Goal: Task Accomplishment & Management: Manage account settings

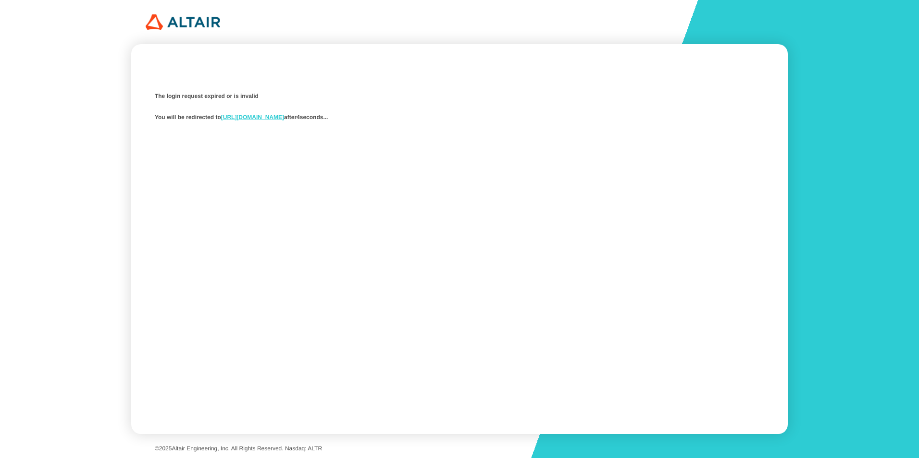
click at [284, 117] on link "https://studio.swx.altairone.com/signin" at bounding box center [252, 117] width 63 height 7
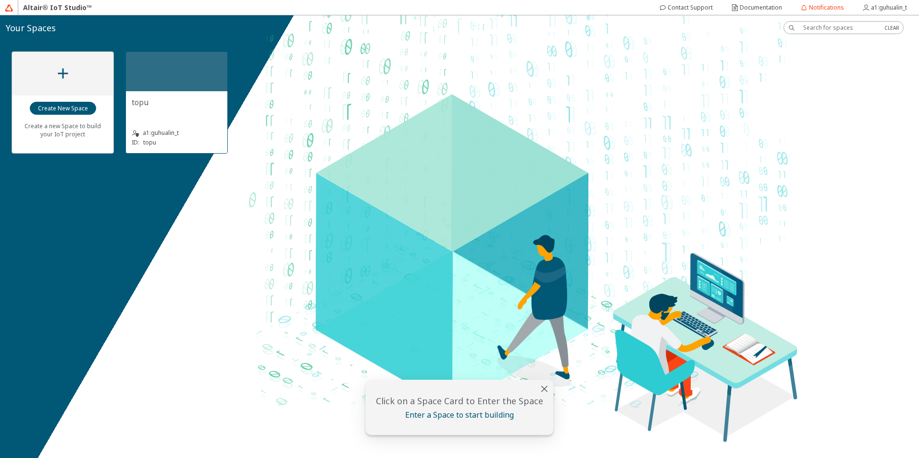
click at [166, 84] on div at bounding box center [176, 71] width 101 height 39
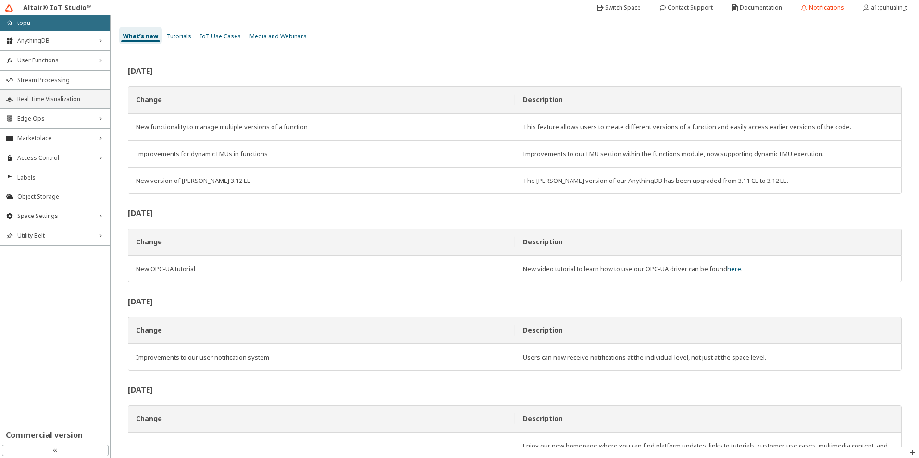
click at [59, 99] on span "Real Time Visualization" at bounding box center [60, 100] width 87 height 8
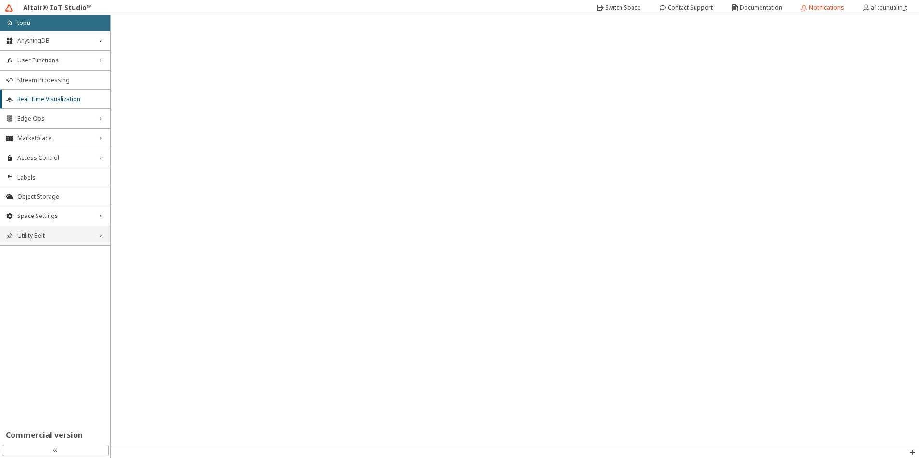
click at [85, 235] on span "Utility Belt" at bounding box center [54, 236] width 75 height 8
click at [83, 236] on span "Utility Belt" at bounding box center [54, 236] width 75 height 8
click at [82, 237] on span "Utility Belt" at bounding box center [54, 236] width 75 height 8
click at [97, 234] on div "Utility Belt down_chevron" at bounding box center [55, 235] width 110 height 19
click at [63, 239] on span "Utility Belt" at bounding box center [54, 236] width 75 height 8
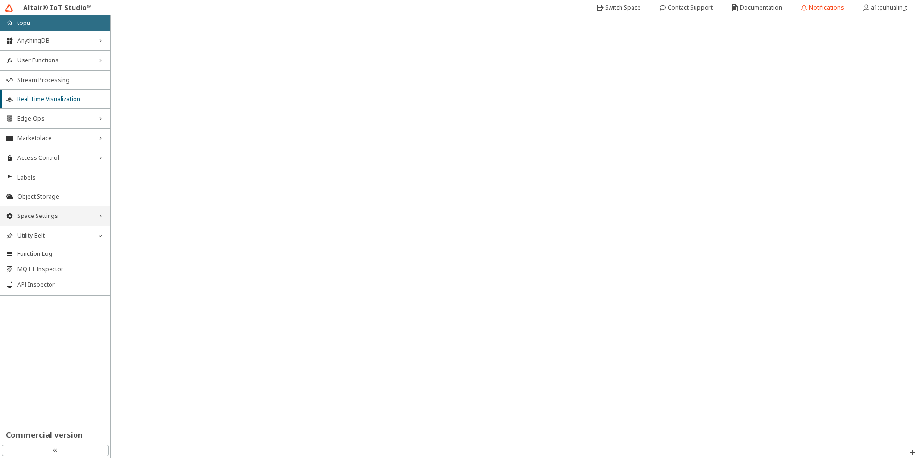
click at [89, 219] on span "Space Settings" at bounding box center [54, 216] width 75 height 8
click at [53, 231] on span "General" at bounding box center [60, 235] width 87 height 8
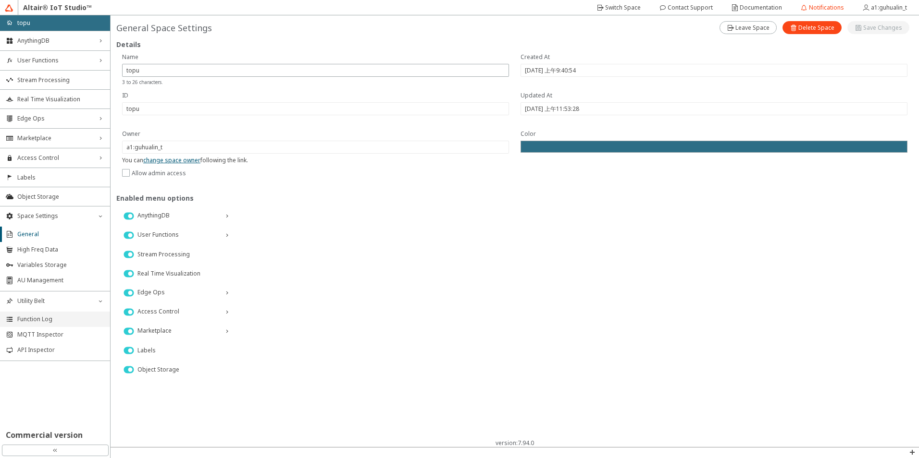
click at [53, 319] on span "Function Log" at bounding box center [60, 320] width 87 height 8
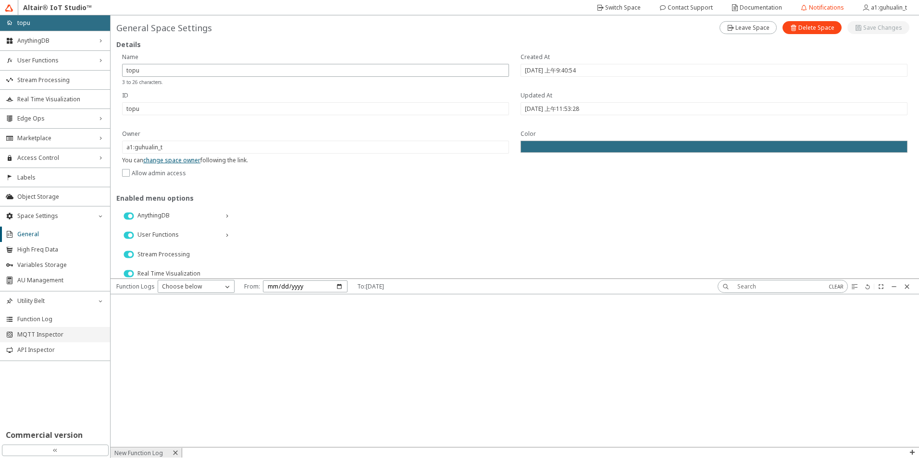
click at [52, 336] on span "MQTT Inspector" at bounding box center [60, 335] width 87 height 8
click at [49, 354] on span "API Inspector" at bounding box center [60, 350] width 87 height 8
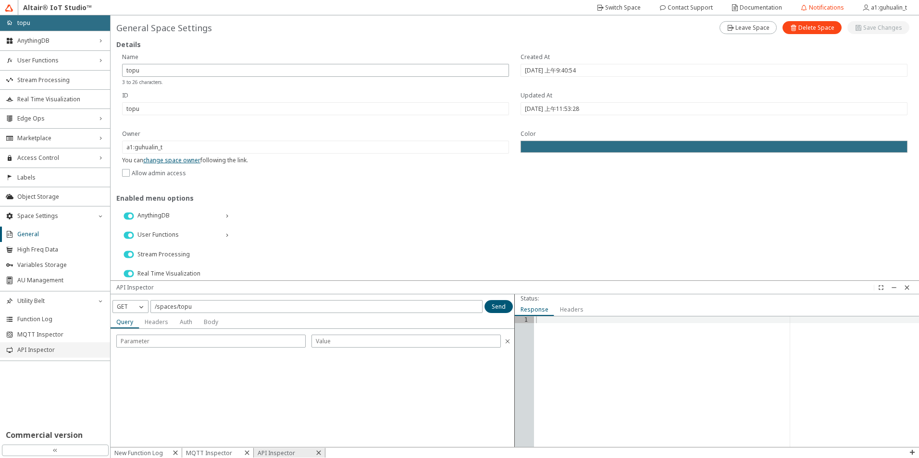
click at [58, 346] on span "API Inspector" at bounding box center [60, 350] width 87 height 8
click at [40, 278] on span "AU Management" at bounding box center [60, 281] width 87 height 8
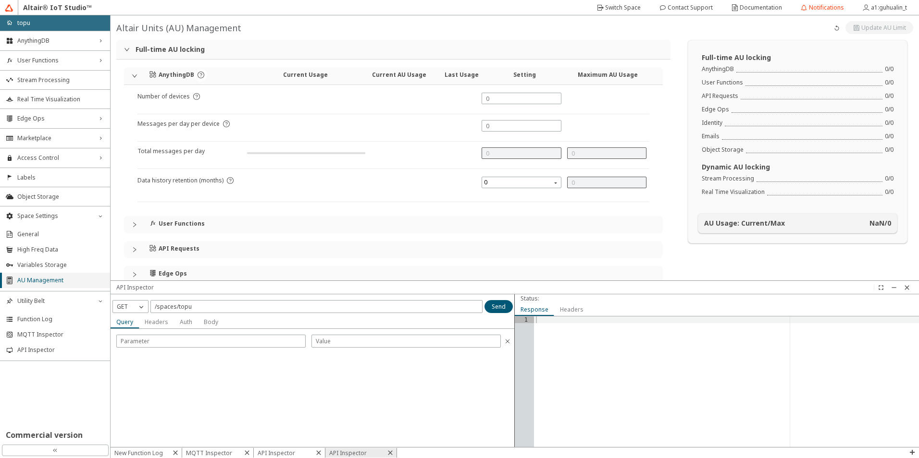
type input "0"
type input "1000"
drag, startPoint x: 342, startPoint y: 152, endPoint x: 350, endPoint y: 152, distance: 8.6
click at [350, 152] on div "217/1000" at bounding box center [356, 153] width 25 height 8
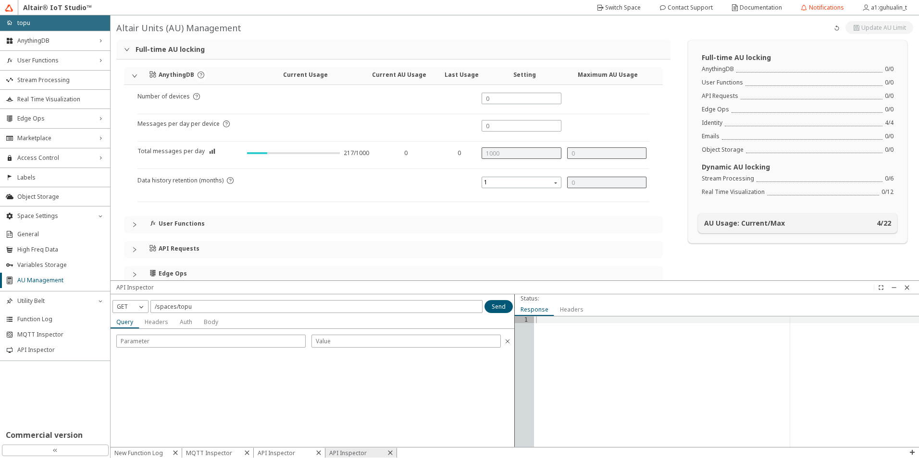
click at [355, 154] on div "217/1000" at bounding box center [356, 153] width 25 height 8
drag, startPoint x: 354, startPoint y: 151, endPoint x: 368, endPoint y: 150, distance: 14.0
click at [368, 150] on div "217/1000" at bounding box center [308, 158] width 128 height 21
click at [367, 153] on div "217/1000" at bounding box center [356, 153] width 25 height 8
click at [359, 153] on div "217/1000" at bounding box center [356, 153] width 25 height 8
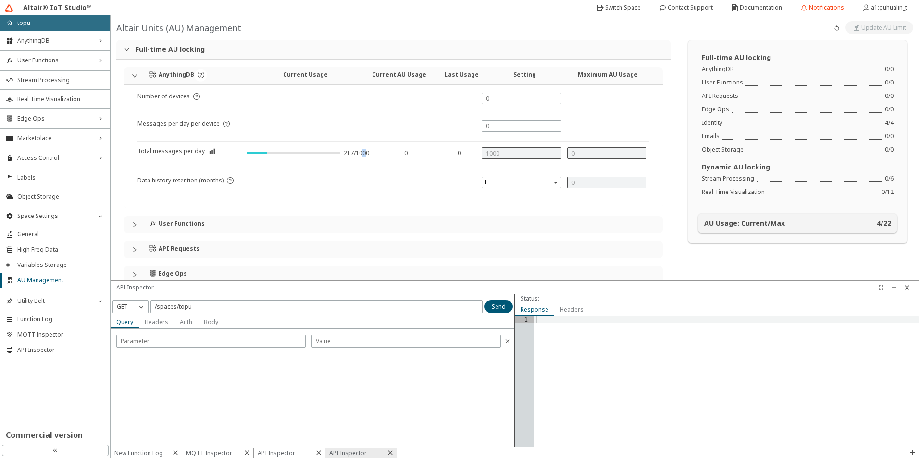
click at [359, 153] on div "217/1000" at bounding box center [356, 153] width 25 height 8
click at [353, 152] on div "217/1000" at bounding box center [356, 153] width 25 height 8
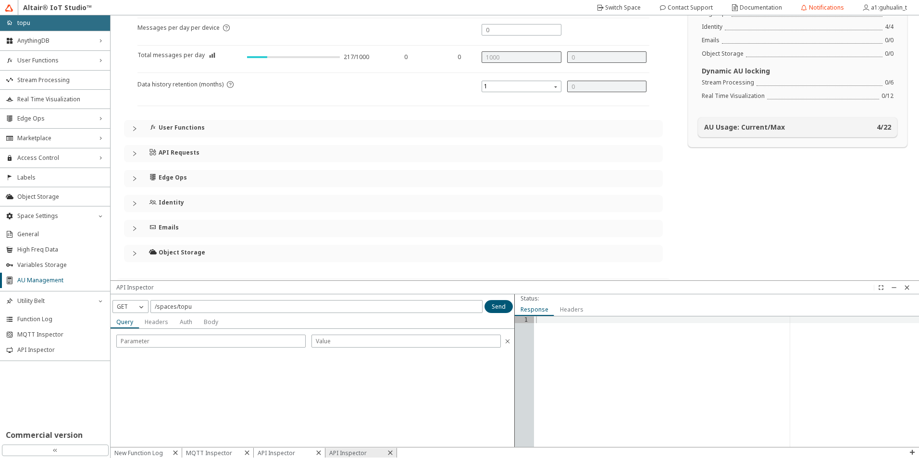
click at [170, 154] on h4 "API Requests" at bounding box center [179, 153] width 41 height 8
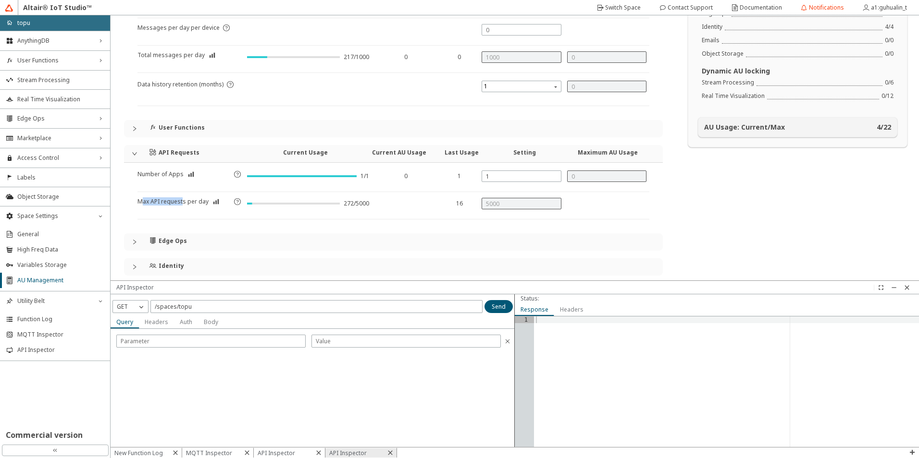
drag, startPoint x: 154, startPoint y: 204, endPoint x: 183, endPoint y: 203, distance: 28.8
click at [183, 203] on article "Max API requests per day" at bounding box center [172, 208] width 71 height 21
drag, startPoint x: 183, startPoint y: 203, endPoint x: 188, endPoint y: 202, distance: 5.4
click at [184, 202] on article "Max API requests per day" at bounding box center [172, 208] width 71 height 21
drag, startPoint x: 382, startPoint y: 206, endPoint x: 353, endPoint y: 205, distance: 28.8
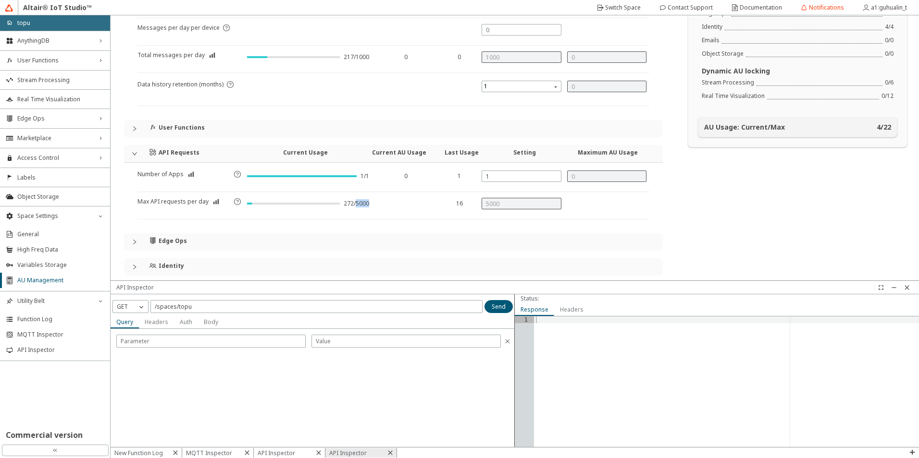
click at [353, 205] on div "Max API requests per day 272/5000 16" at bounding box center [393, 209] width 512 height 22
click at [353, 205] on div "272/5000" at bounding box center [356, 204] width 25 height 8
drag, startPoint x: 366, startPoint y: 208, endPoint x: 344, endPoint y: 210, distance: 22.2
click at [344, 210] on div "Max API requests per day 272/5000 16" at bounding box center [393, 209] width 512 height 22
click at [344, 210] on div "272/5000" at bounding box center [356, 206] width 25 height 13
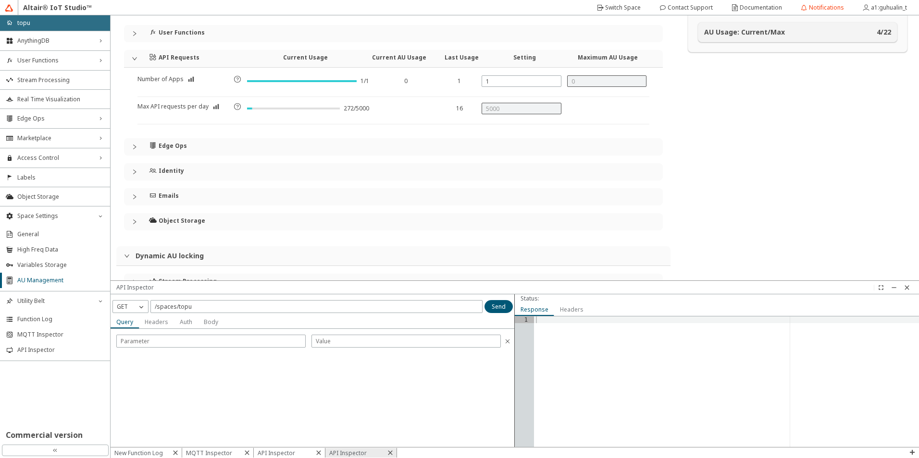
scroll to position [192, 0]
drag, startPoint x: 464, startPoint y: 101, endPoint x: 438, endPoint y: 104, distance: 26.1
click at [438, 104] on div "Number of Apps 1/1 0 1 Max API requests per day 272/5000 16" at bounding box center [393, 98] width 512 height 49
click at [439, 104] on div "16" at bounding box center [457, 110] width 37 height 13
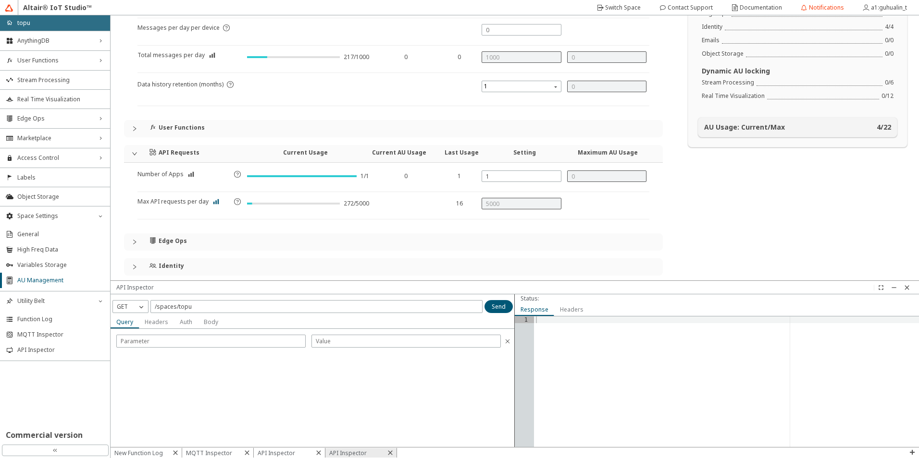
click at [215, 202] on iron-icon at bounding box center [216, 202] width 7 height 8
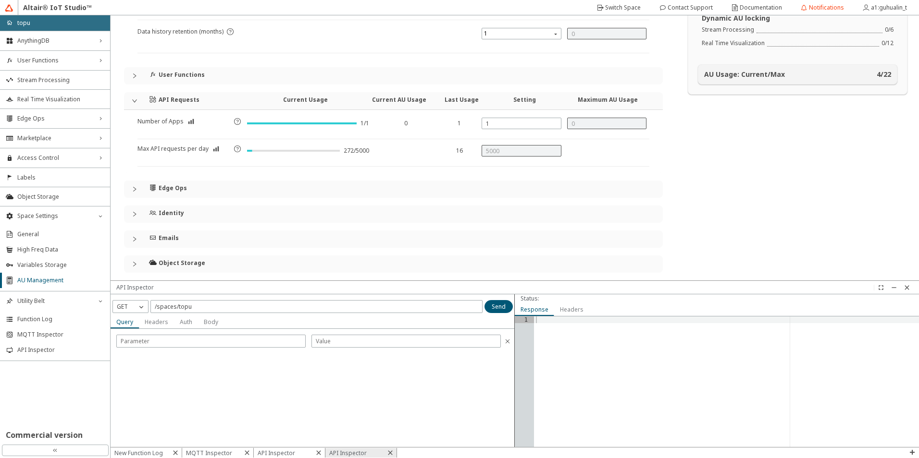
scroll to position [192, 0]
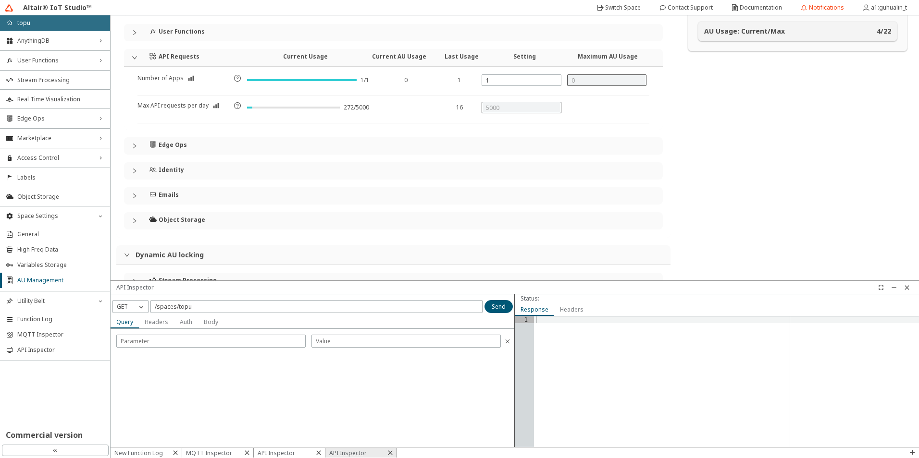
click at [140, 148] on div at bounding box center [138, 146] width 12 height 6
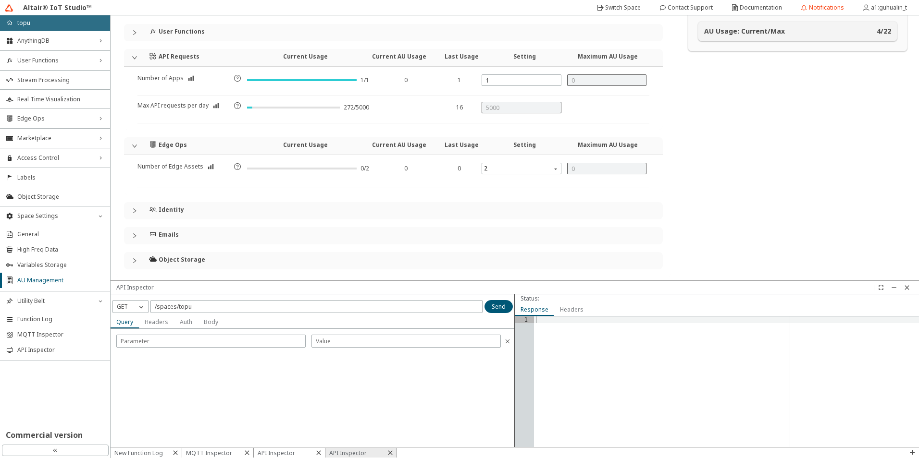
click at [137, 211] on icon "collapsed" at bounding box center [135, 211] width 6 height 6
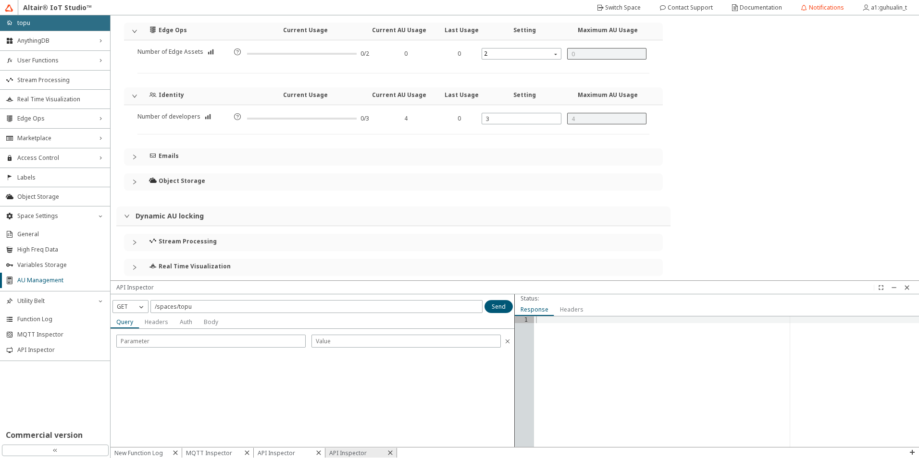
scroll to position [318, 0]
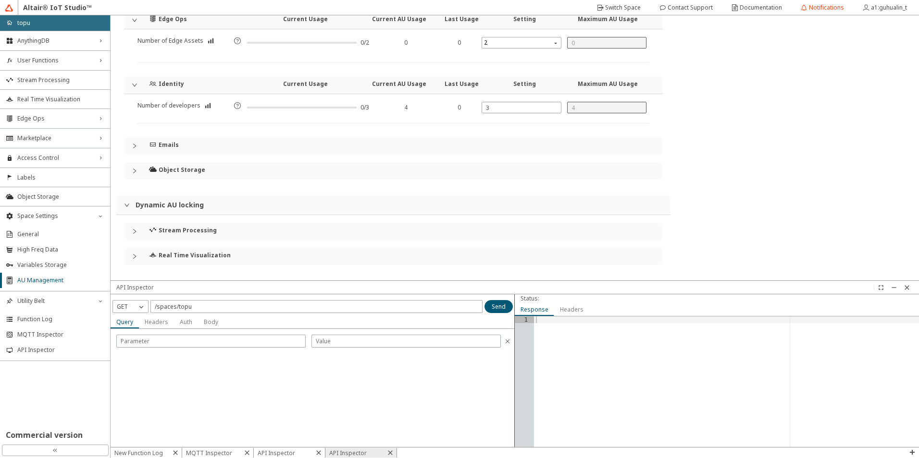
click at [134, 144] on icon "collapsed" at bounding box center [135, 146] width 6 height 6
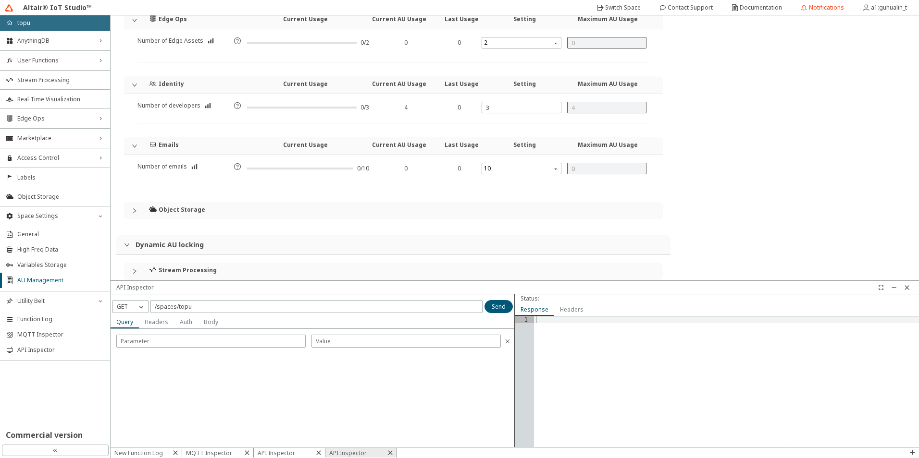
click at [141, 210] on div at bounding box center [138, 211] width 12 height 6
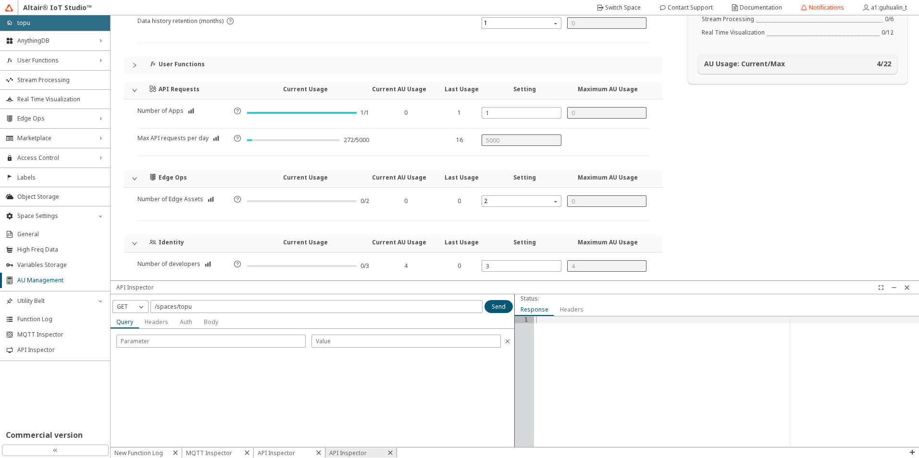
scroll to position [0, 0]
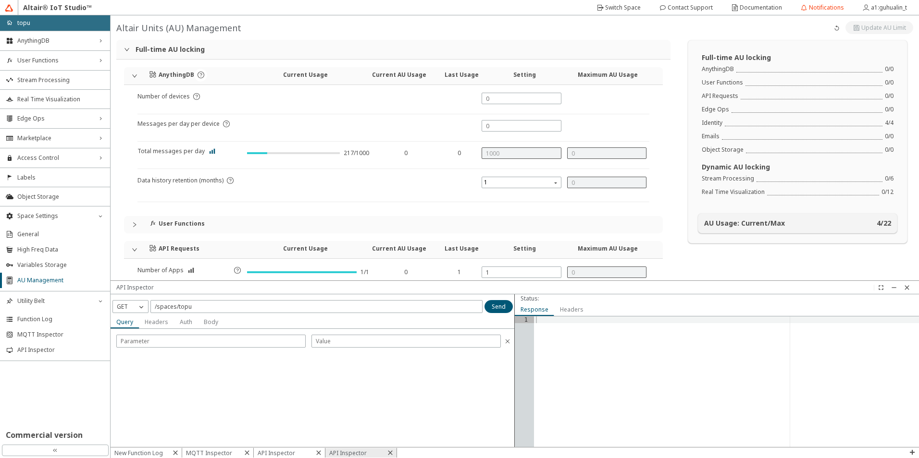
click at [210, 154] on iron-icon at bounding box center [212, 152] width 7 height 8
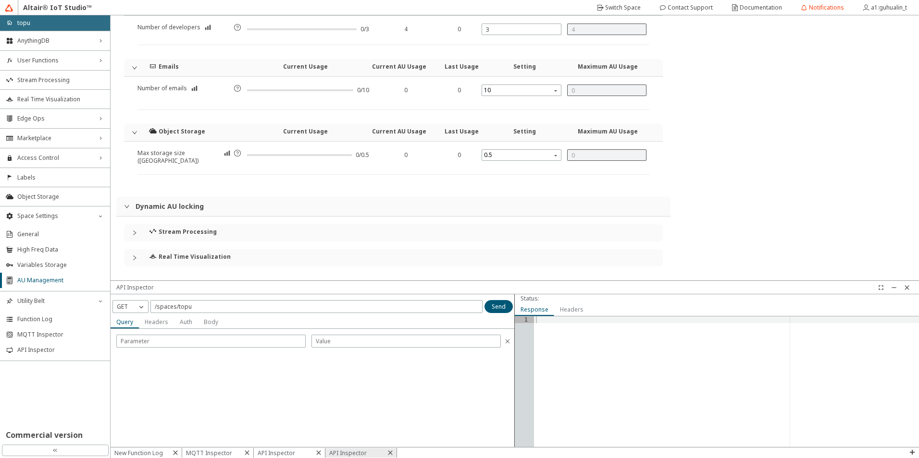
scroll to position [398, 0]
click at [136, 135] on div "Object Storage Current Usage Current AU Usage Last Usage Setting Maximum AU Usa…" at bounding box center [393, 131] width 539 height 17
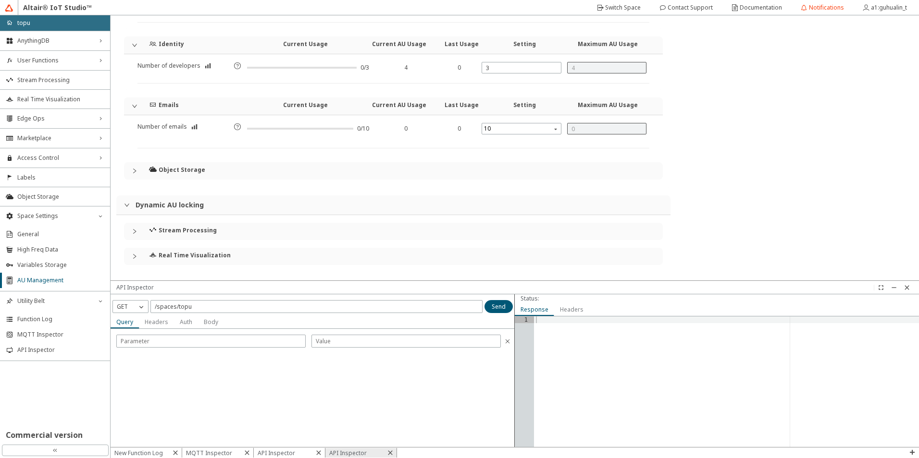
click at [136, 107] on icon "expanded" at bounding box center [135, 106] width 6 height 6
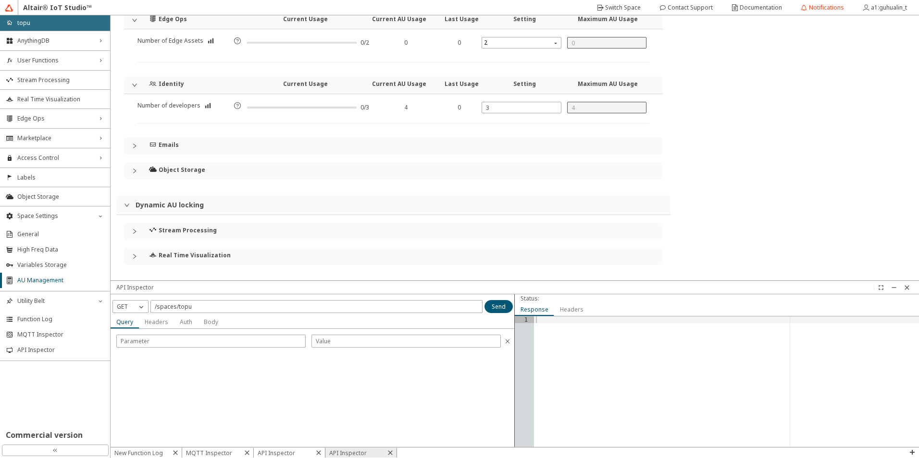
scroll to position [318, 0]
click at [142, 165] on div "Object Storage" at bounding box center [393, 170] width 539 height 17
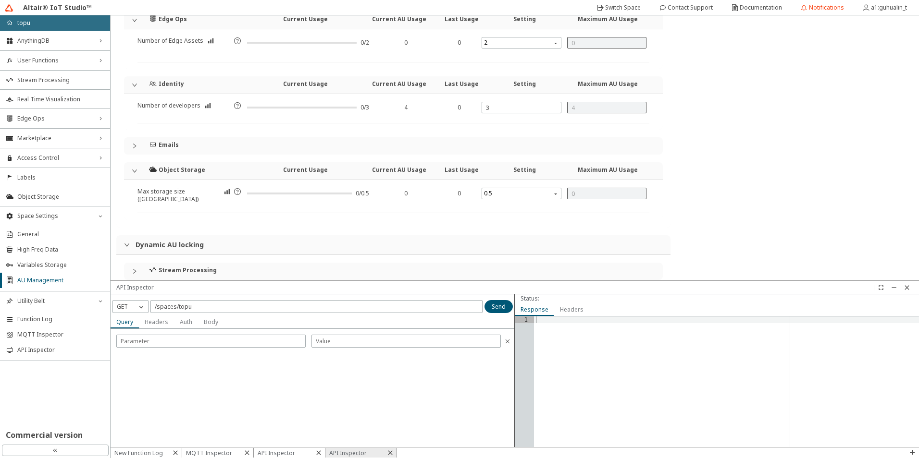
click at [142, 163] on div "Object Storage Current Usage Current AU Usage Last Usage Setting Maximum AU Usa…" at bounding box center [393, 170] width 539 height 17
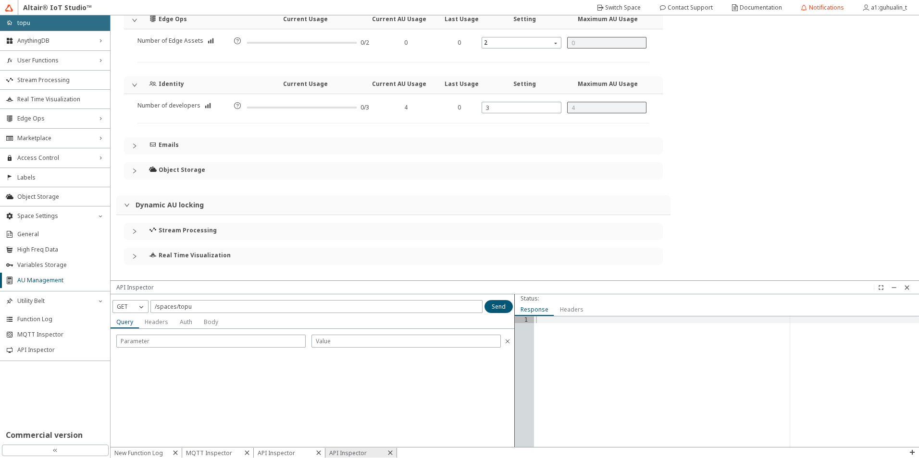
scroll to position [222, 0]
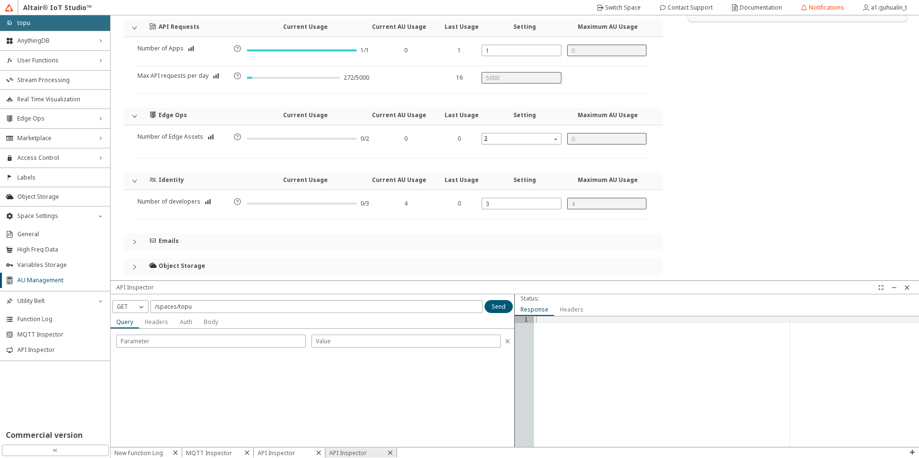
click at [132, 180] on icon "expanded" at bounding box center [135, 181] width 6 height 6
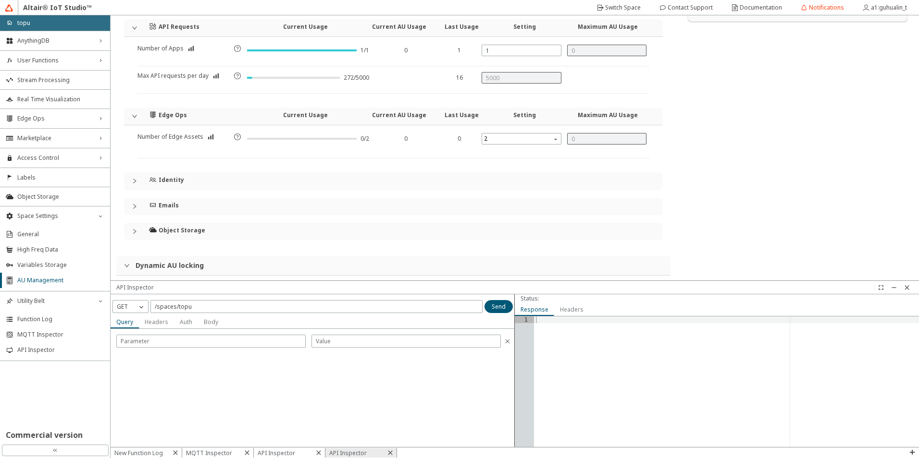
click at [141, 121] on div "Edge Ops Current Usage Current AU Usage Last Usage Setting Maximum AU Usage" at bounding box center [393, 116] width 539 height 17
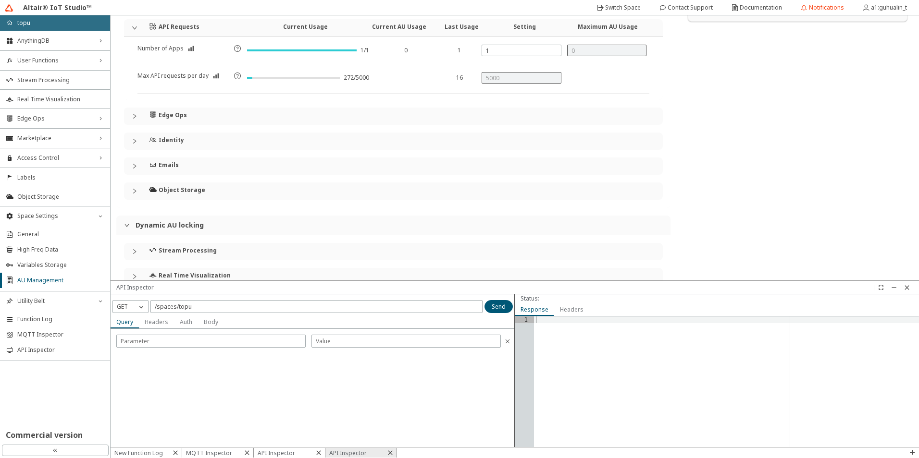
scroll to position [30, 0]
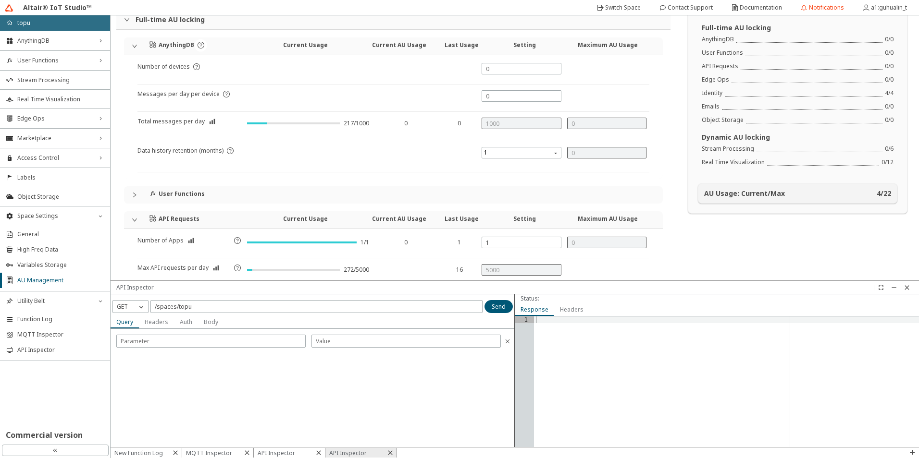
click at [134, 53] on div "AnythingDB Current Usage Current AU Usage Last Usage Setting Maximum AU Usage" at bounding box center [393, 45] width 539 height 17
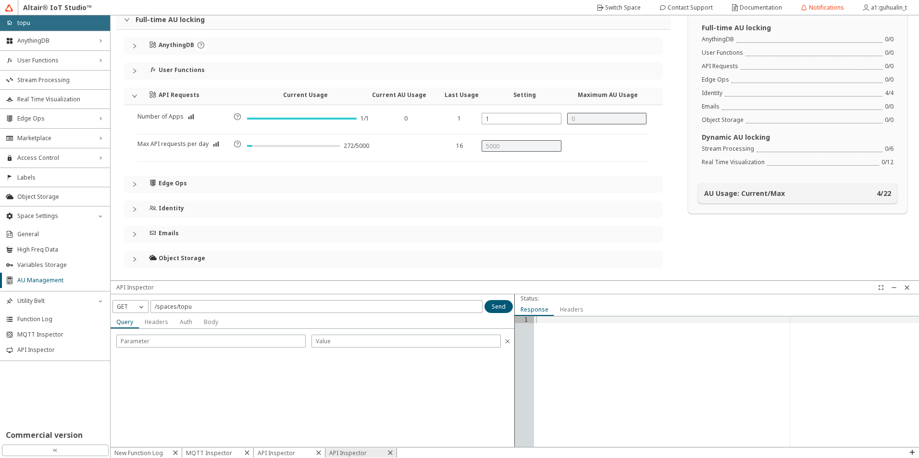
click at [136, 99] on icon "expanded" at bounding box center [135, 96] width 6 height 6
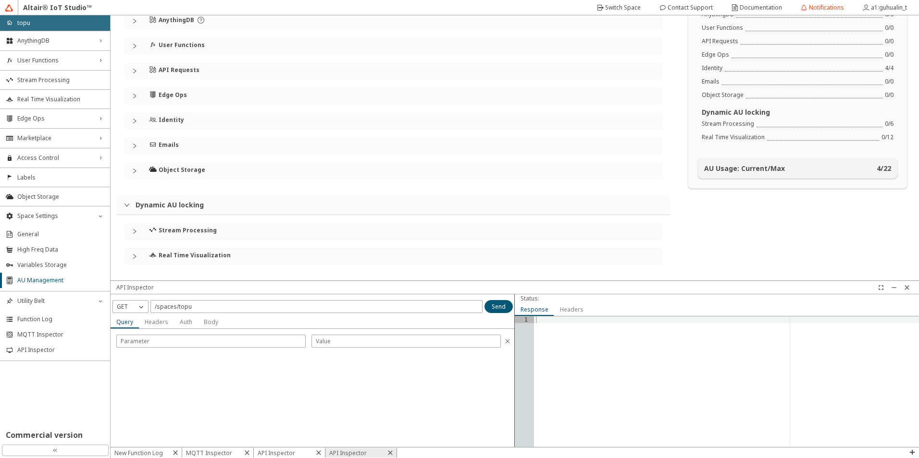
click at [140, 231] on div at bounding box center [138, 232] width 12 height 6
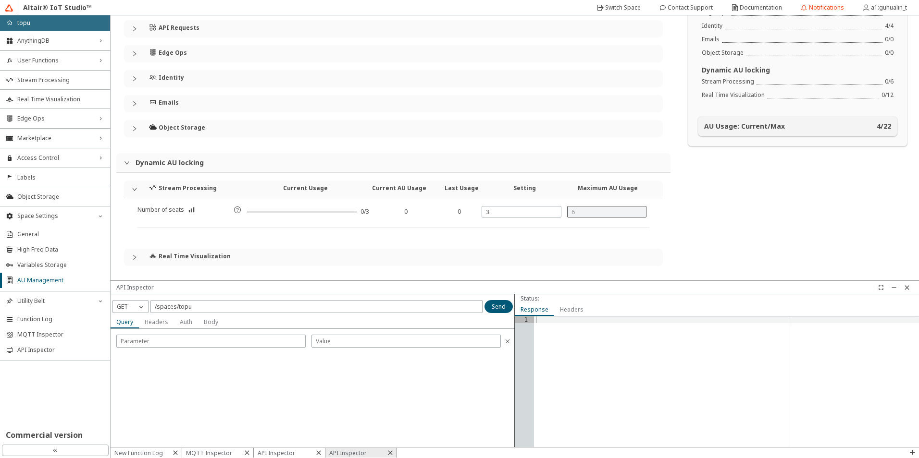
scroll to position [98, 0]
click at [134, 243] on div "Stream Processing Current Usage Current AU Usage Last Usage Setting Maximum AU …" at bounding box center [393, 223] width 539 height 86
click at [137, 254] on div at bounding box center [138, 257] width 12 height 6
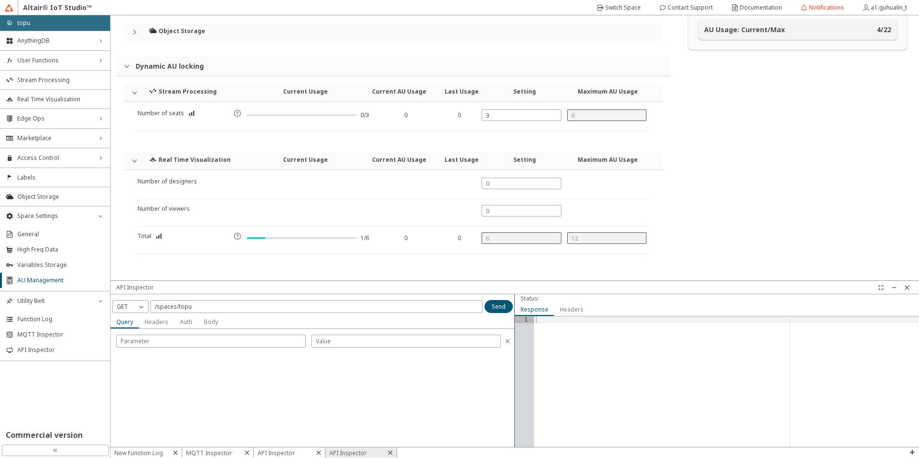
scroll to position [196, 0]
click at [161, 234] on iron-icon at bounding box center [159, 234] width 7 height 8
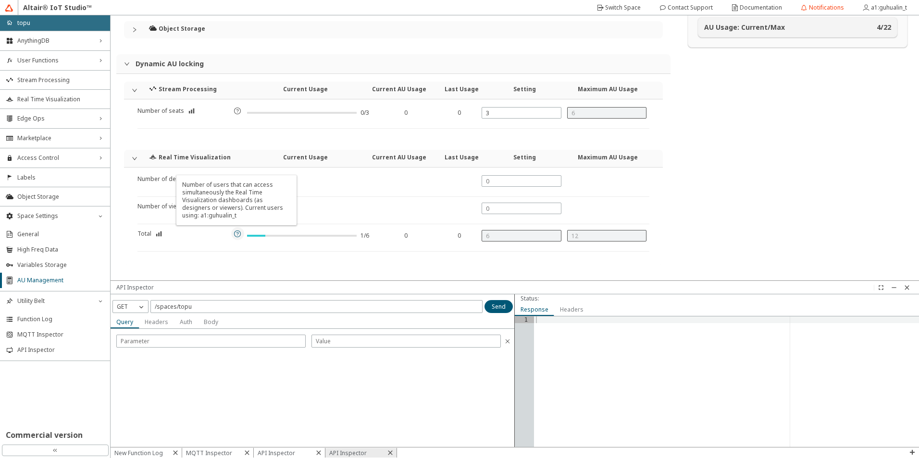
click at [234, 232] on iron-icon at bounding box center [238, 234] width 8 height 8
drag, startPoint x: 204, startPoint y: 190, endPoint x: 234, endPoint y: 210, distance: 35.7
click at [234, 210] on div "Number of users that can access simultaneously the Real Time Visualization dash…" at bounding box center [236, 200] width 120 height 50
drag, startPoint x: 256, startPoint y: 212, endPoint x: 200, endPoint y: 193, distance: 58.8
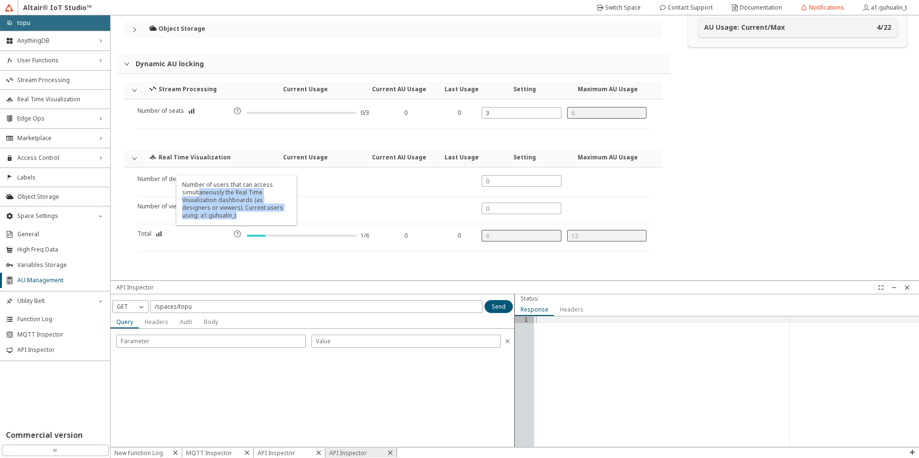
click at [200, 193] on div "Number of users that can access simultaneously the Real Time Visualization dash…" at bounding box center [236, 200] width 120 height 50
click at [466, 259] on div "Number of designers Number of viewers Total 1/6 0 0" at bounding box center [393, 217] width 539 height 98
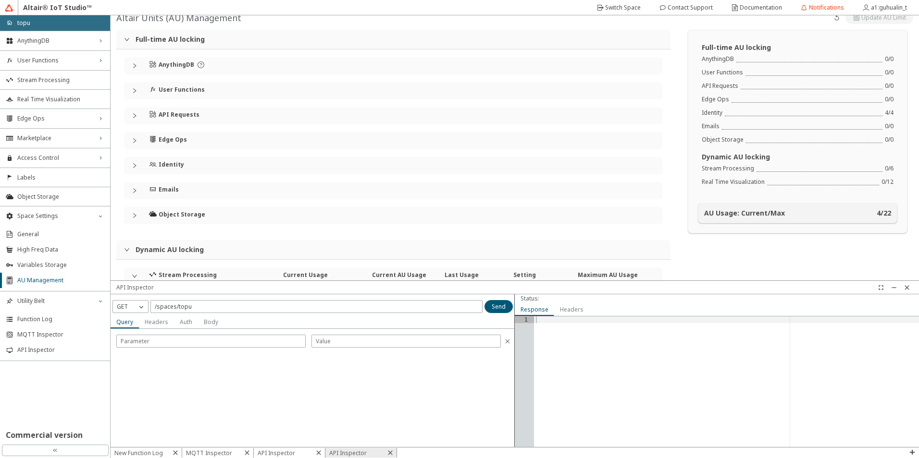
scroll to position [0, 0]
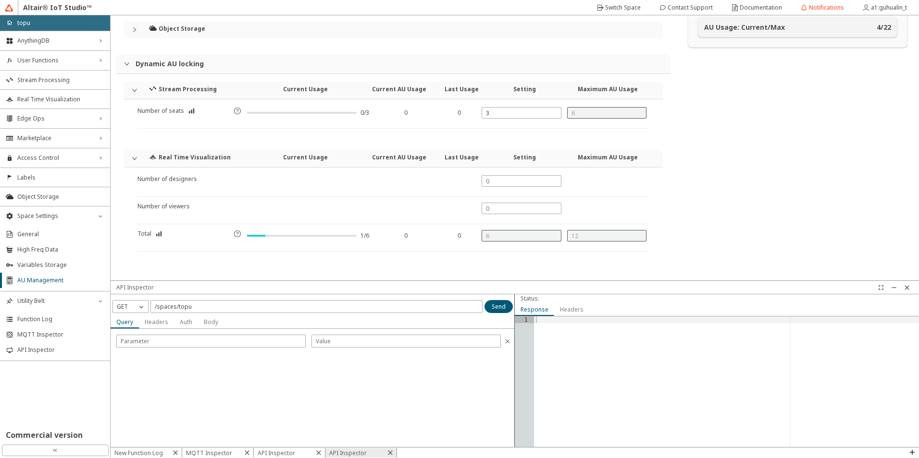
click at [133, 159] on icon "expanded" at bounding box center [135, 159] width 6 height 6
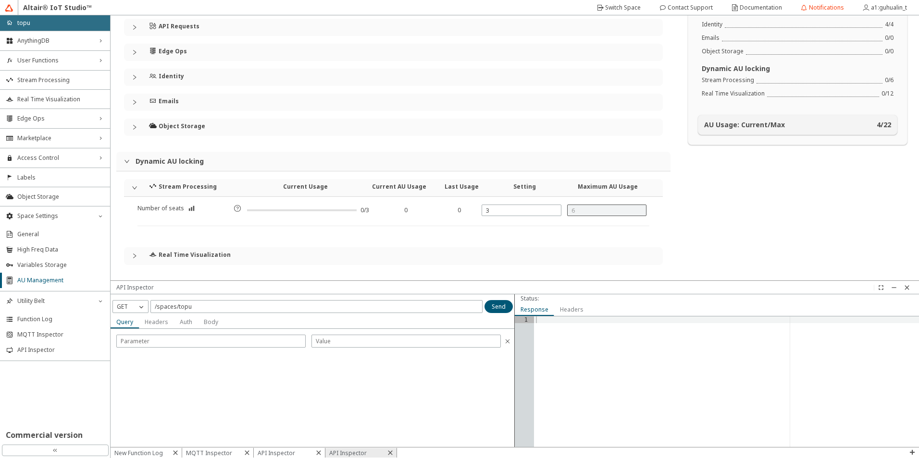
scroll to position [98, 0]
click at [135, 177] on div "Stream Processing Current Usage Current AU Usage Last Usage Setting Maximum AU …" at bounding box center [393, 226] width 554 height 109
click at [129, 161] on icon "expanded" at bounding box center [126, 161] width 5 height 3
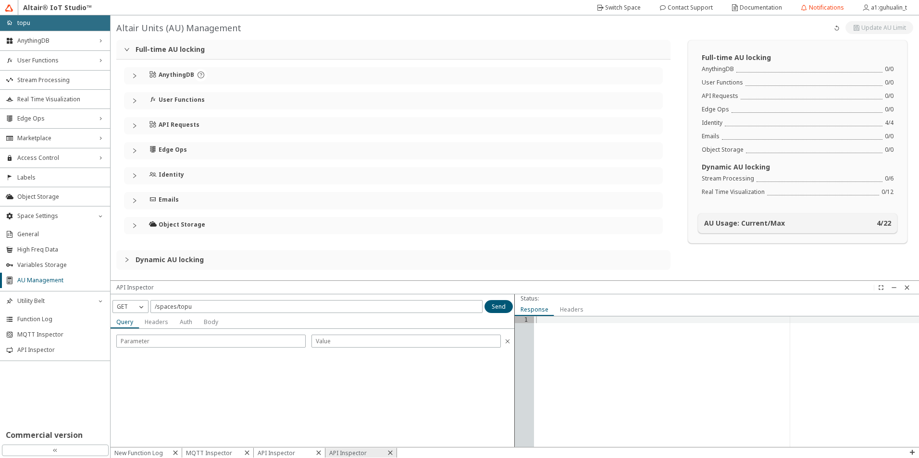
scroll to position [0, 0]
click at [123, 52] on div "Full-time AU locking" at bounding box center [393, 49] width 554 height 19
drag, startPoint x: 499, startPoint y: 114, endPoint x: 593, endPoint y: 106, distance: 94.0
click at [499, 114] on div "Full-time AU locking AnythingDB Number of devices Messages per day per device T…" at bounding box center [393, 160] width 554 height 241
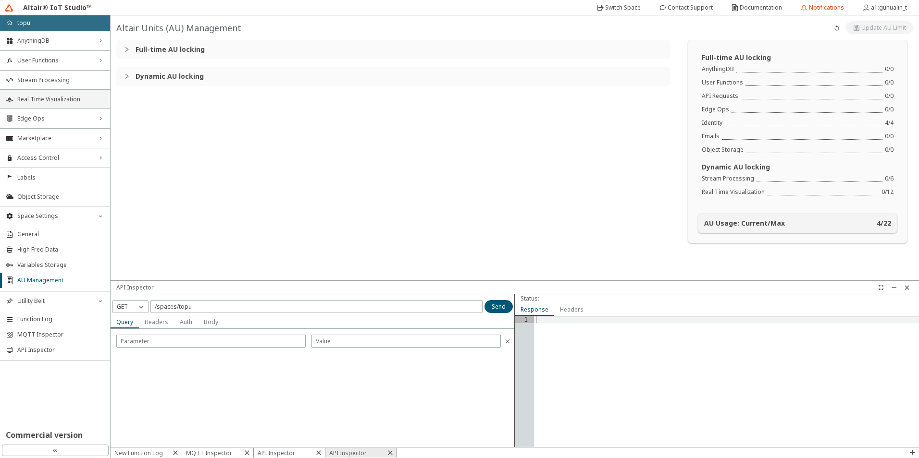
click at [41, 101] on span "Real Time Visualization" at bounding box center [60, 100] width 87 height 8
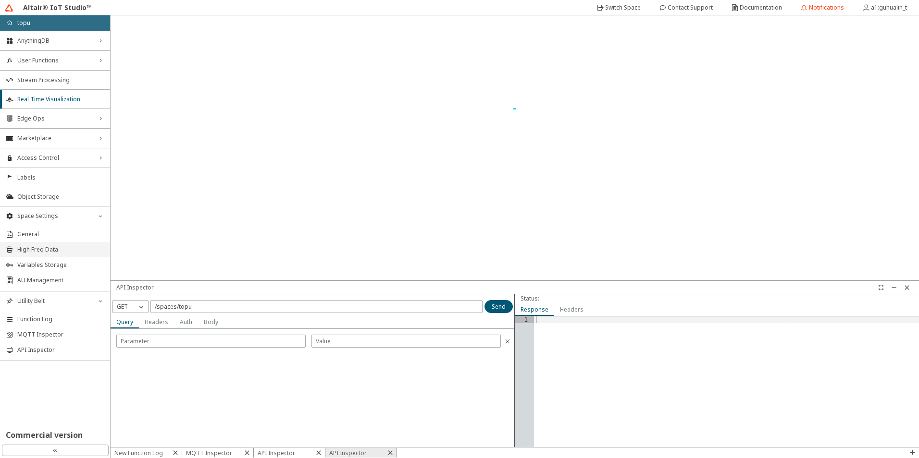
drag, startPoint x: 69, startPoint y: 307, endPoint x: 75, endPoint y: 255, distance: 52.7
click at [69, 307] on div "Utility Belt down_chevron" at bounding box center [55, 301] width 110 height 19
click at [81, 222] on div "Space Settings down_chevron" at bounding box center [55, 216] width 110 height 19
click at [910, 286] on iron-icon at bounding box center [907, 288] width 8 height 8
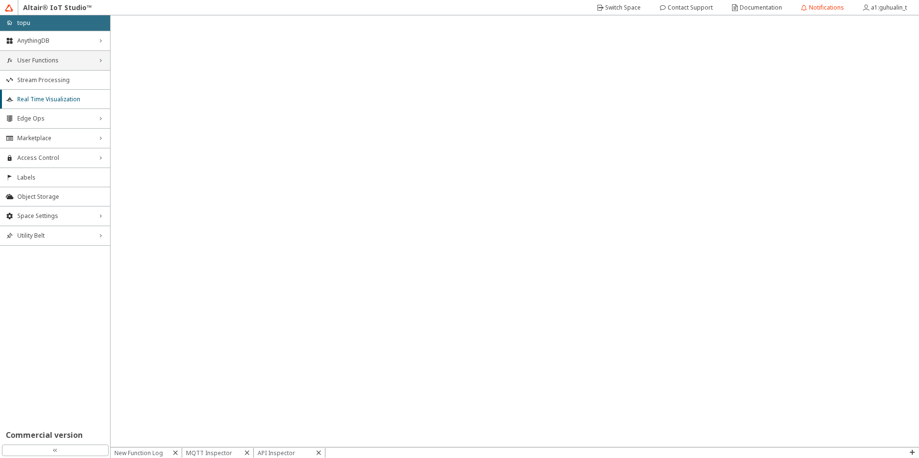
click at [86, 61] on span "User Functions" at bounding box center [54, 61] width 75 height 8
click at [87, 61] on span "User Functions" at bounding box center [54, 61] width 75 height 8
click at [87, 45] on div "AnythingDB right_chevron" at bounding box center [55, 40] width 110 height 19
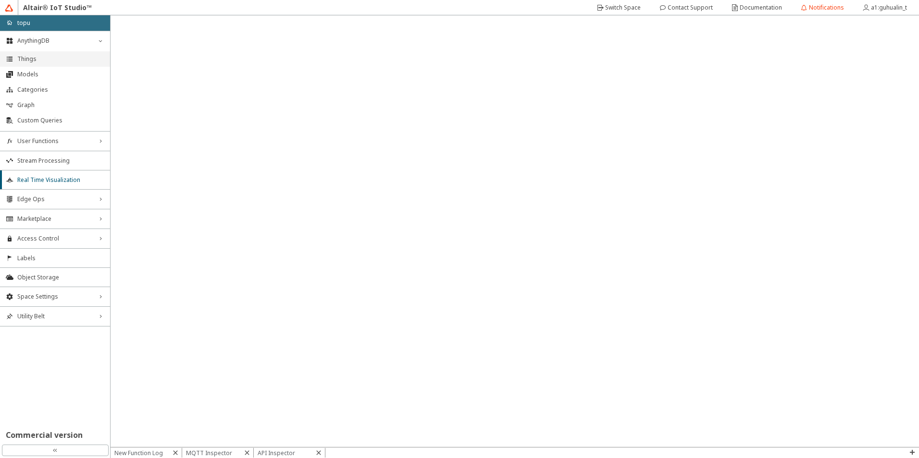
click at [40, 60] on span "Things" at bounding box center [60, 59] width 87 height 8
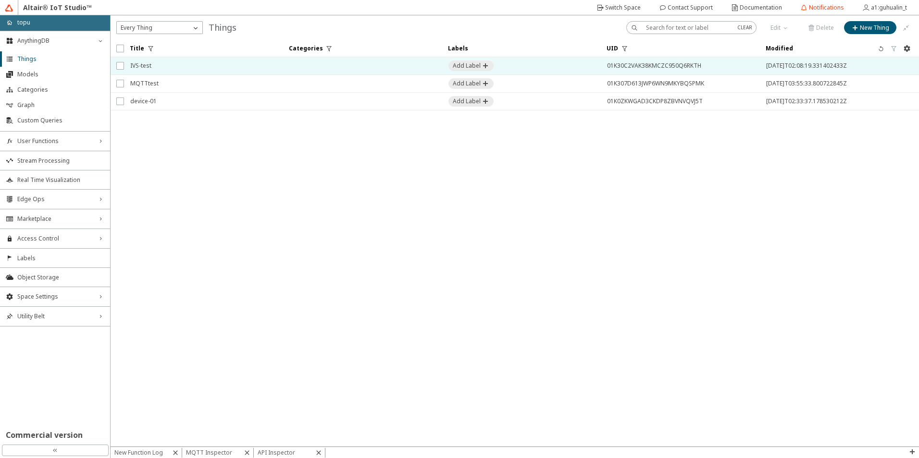
click at [360, 64] on td at bounding box center [362, 66] width 159 height 18
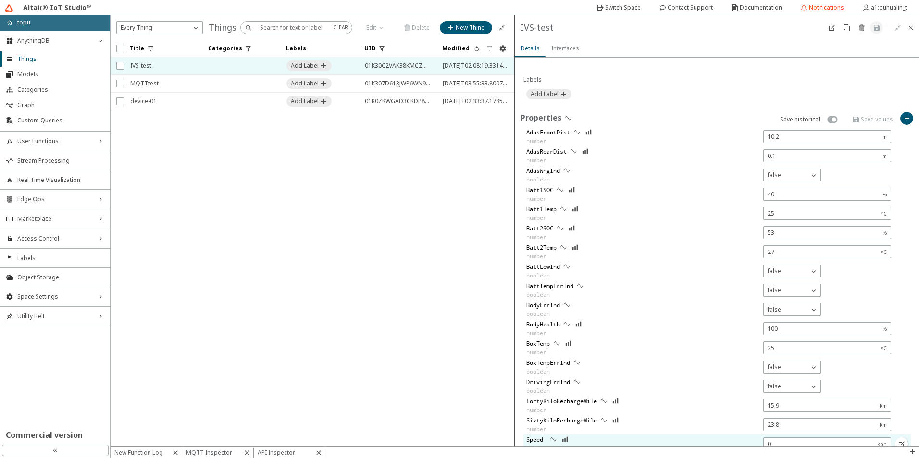
scroll to position [72, 0]
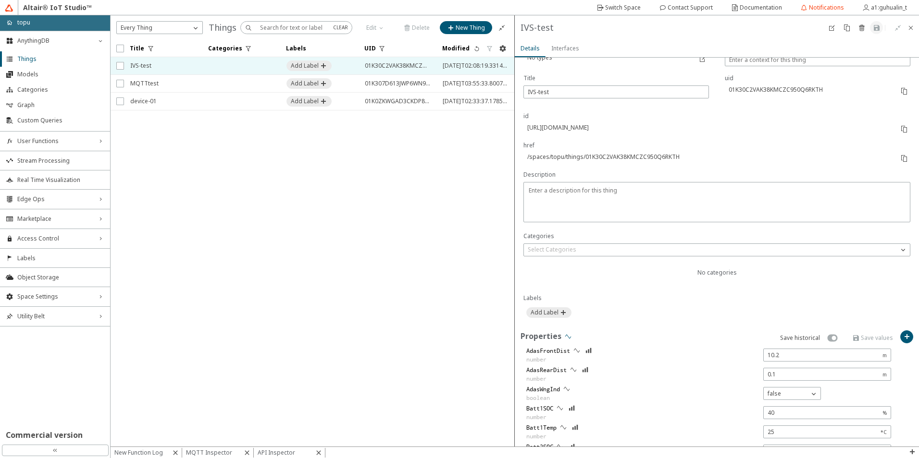
click at [568, 336] on iron-icon at bounding box center [568, 337] width 8 height 8
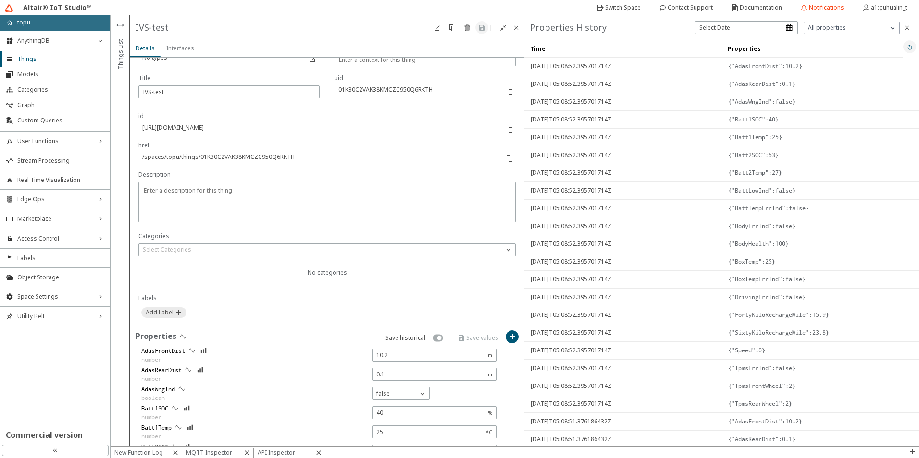
click at [906, 46] on iron-icon at bounding box center [910, 47] width 8 height 8
click at [906, 50] on iron-icon at bounding box center [910, 47] width 8 height 8
click at [99, 173] on li "Real Time Visualization" at bounding box center [55, 179] width 110 height 19
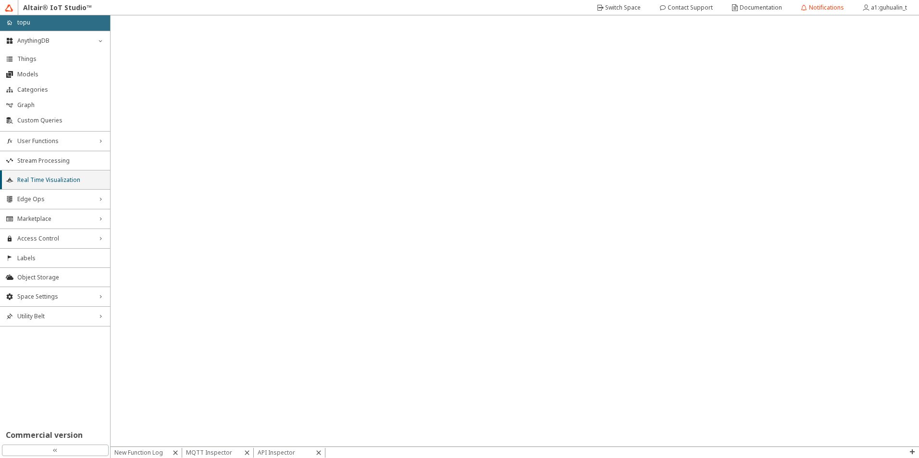
click at [44, 183] on span "Real Time Visualization" at bounding box center [60, 180] width 87 height 8
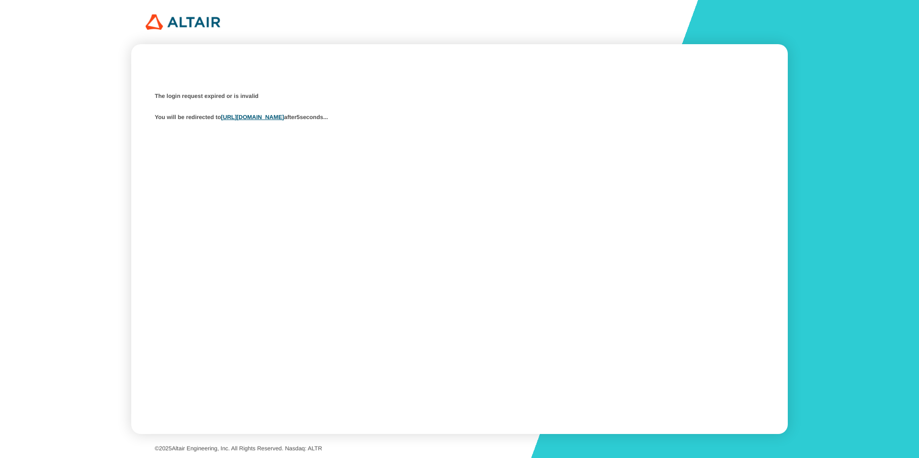
click at [302, 112] on div "The login request expired or is invalid You will be redirected to https://studi…" at bounding box center [459, 106] width 609 height 35
click at [284, 117] on link "[URL][DOMAIN_NAME]" at bounding box center [252, 117] width 63 height 7
click at [266, 114] on link "[URL][DOMAIN_NAME]" at bounding box center [252, 117] width 63 height 7
drag, startPoint x: 284, startPoint y: 117, endPoint x: 290, endPoint y: 119, distance: 5.9
click at [284, 117] on link "[URL][DOMAIN_NAME]" at bounding box center [252, 117] width 63 height 7
